Goal: Task Accomplishment & Management: Complete application form

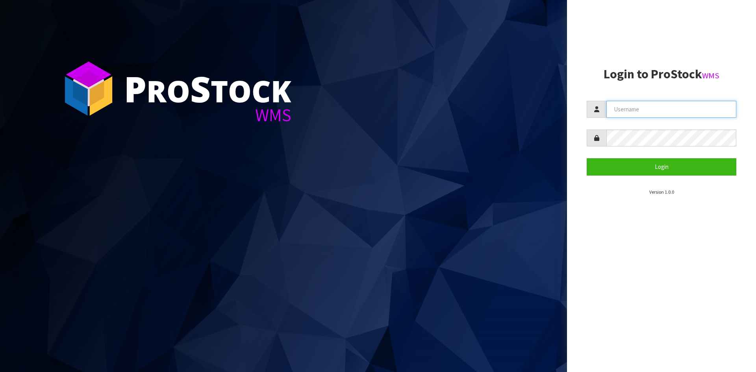
click at [625, 108] on input "text" at bounding box center [671, 109] width 130 height 17
type input "Australianclutch"
click at [586, 158] on button "Login" at bounding box center [661, 166] width 150 height 17
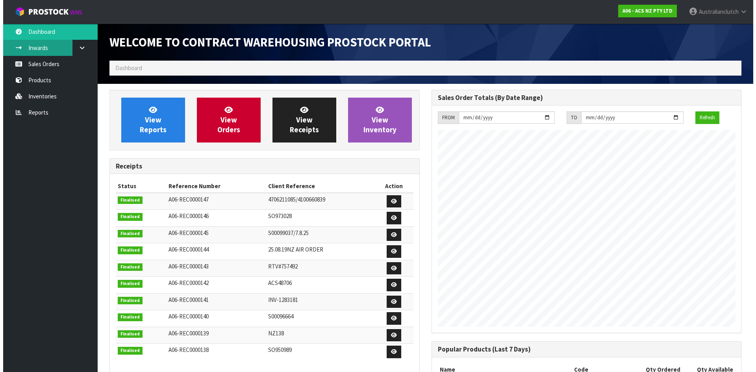
scroll to position [436, 322]
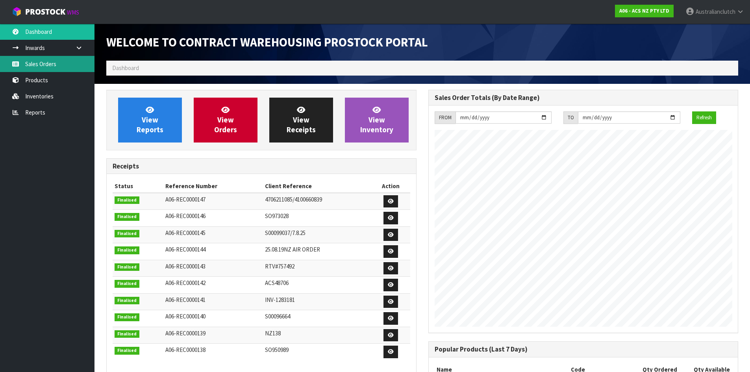
click at [64, 57] on link "Sales Orders" at bounding box center [47, 64] width 94 height 16
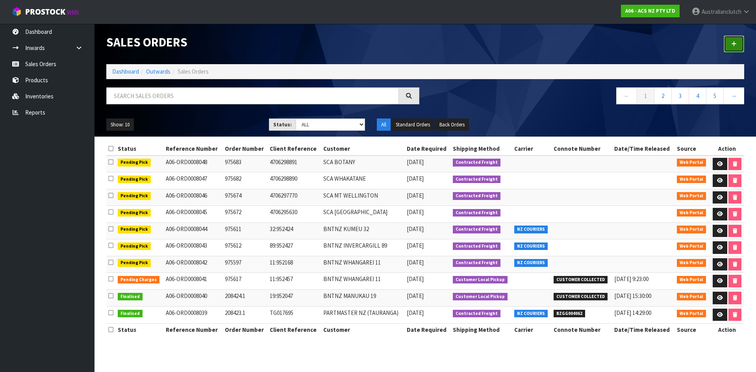
click at [736, 45] on icon at bounding box center [734, 44] width 6 height 6
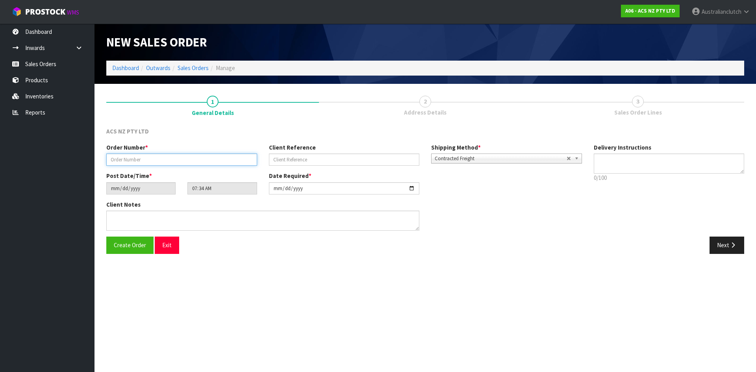
click at [133, 161] on input "text" at bounding box center [181, 159] width 151 height 12
type input "975772"
click at [285, 159] on input "text" at bounding box center [344, 159] width 151 height 12
click at [299, 155] on input "text" at bounding box center [344, 159] width 151 height 12
paste input "65:952857"
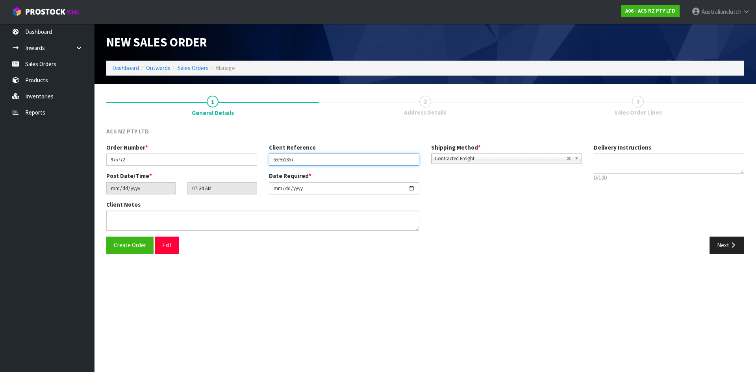
type input "65:952857"
click at [623, 163] on textarea at bounding box center [668, 163] width 151 height 20
type textarea "NZC PLEASE"
click at [724, 240] on button "Next" at bounding box center [726, 245] width 35 height 17
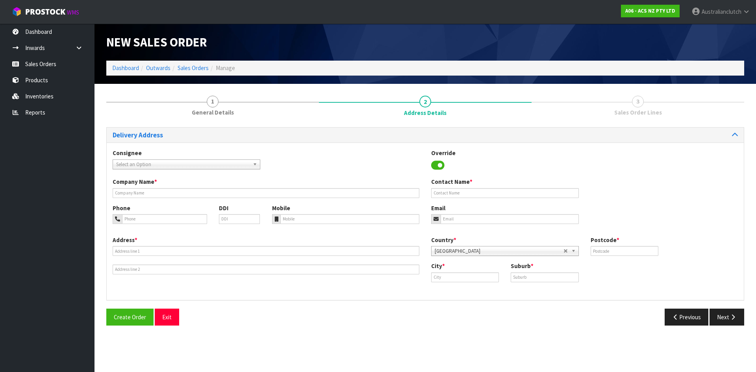
click at [161, 165] on span "Select an Option" at bounding box center [182, 164] width 133 height 9
type input "200631"
click at [181, 183] on li "200631 - BNTNZ PORIRUA 65" at bounding box center [187, 187] width 144 height 10
type input "BNTNZ PORIRUA 65"
type input "[STREET_ADDRESS][PERSON_NAME]"
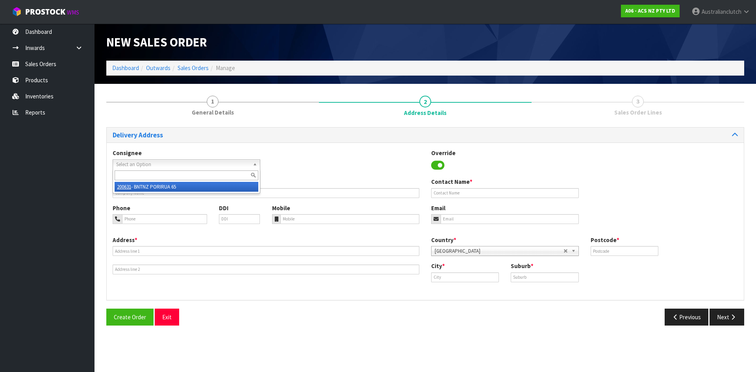
type input "5022"
type input "[GEOGRAPHIC_DATA]"
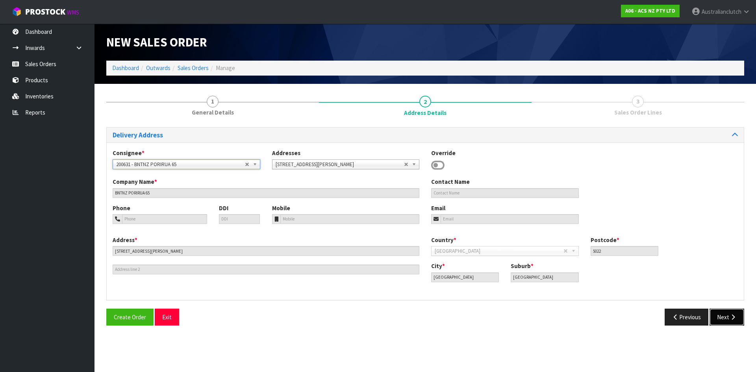
click at [725, 320] on button "Next" at bounding box center [726, 317] width 35 height 17
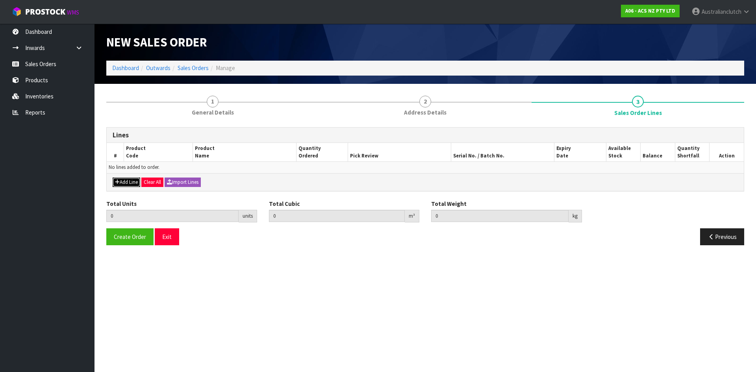
click at [129, 186] on button "Add Line" at bounding box center [127, 181] width 28 height 9
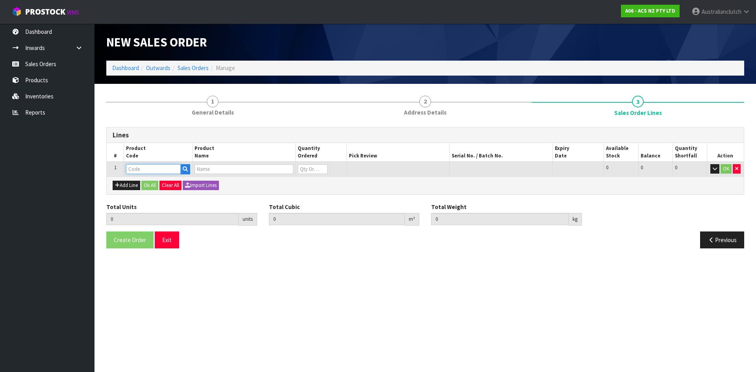
click at [154, 168] on input "text" at bounding box center [153, 169] width 55 height 10
type input "KVW21043"
type input "0.000000"
type input "0.000"
type input "KIT DCT VW/AUDI/SKODA - TSI PRESS FORK"
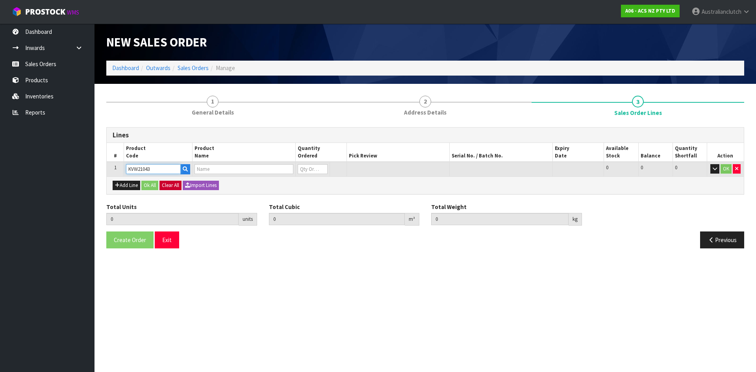
type input "0"
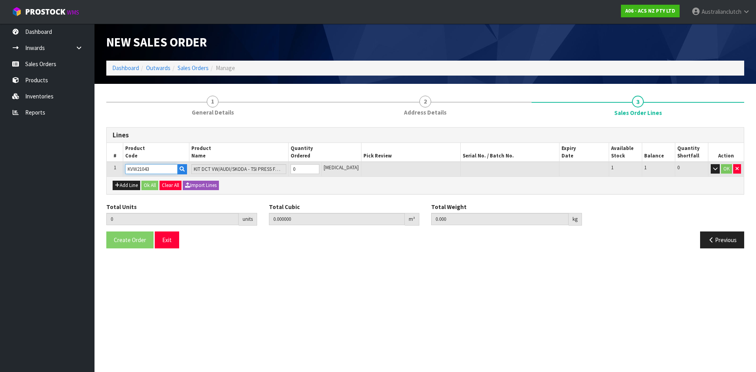
type input "KVW21043"
type input "1"
type input "0.01443"
type input "14.05"
drag, startPoint x: 324, startPoint y: 167, endPoint x: 637, endPoint y: 161, distance: 312.9
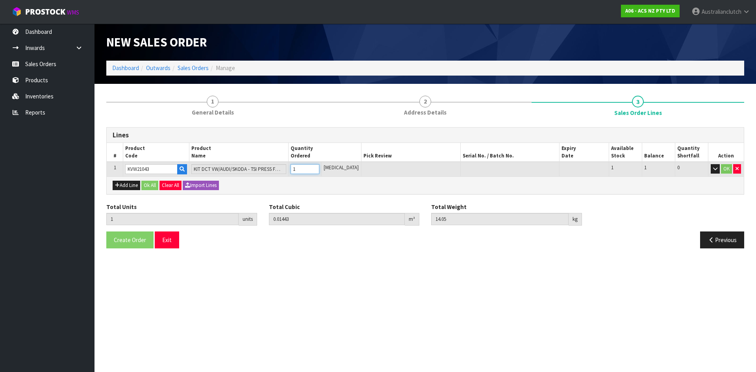
type input "1"
click at [319, 167] on input "1" at bounding box center [304, 169] width 29 height 10
click at [722, 168] on button "OK" at bounding box center [726, 168] width 11 height 9
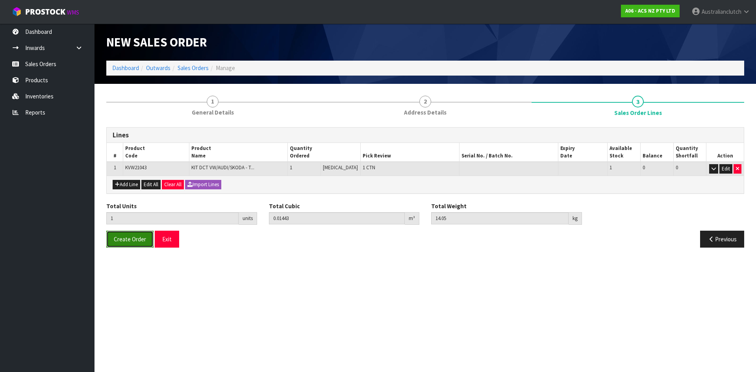
click at [125, 236] on span "Create Order" at bounding box center [130, 238] width 32 height 7
